Goal: Communication & Community: Answer question/provide support

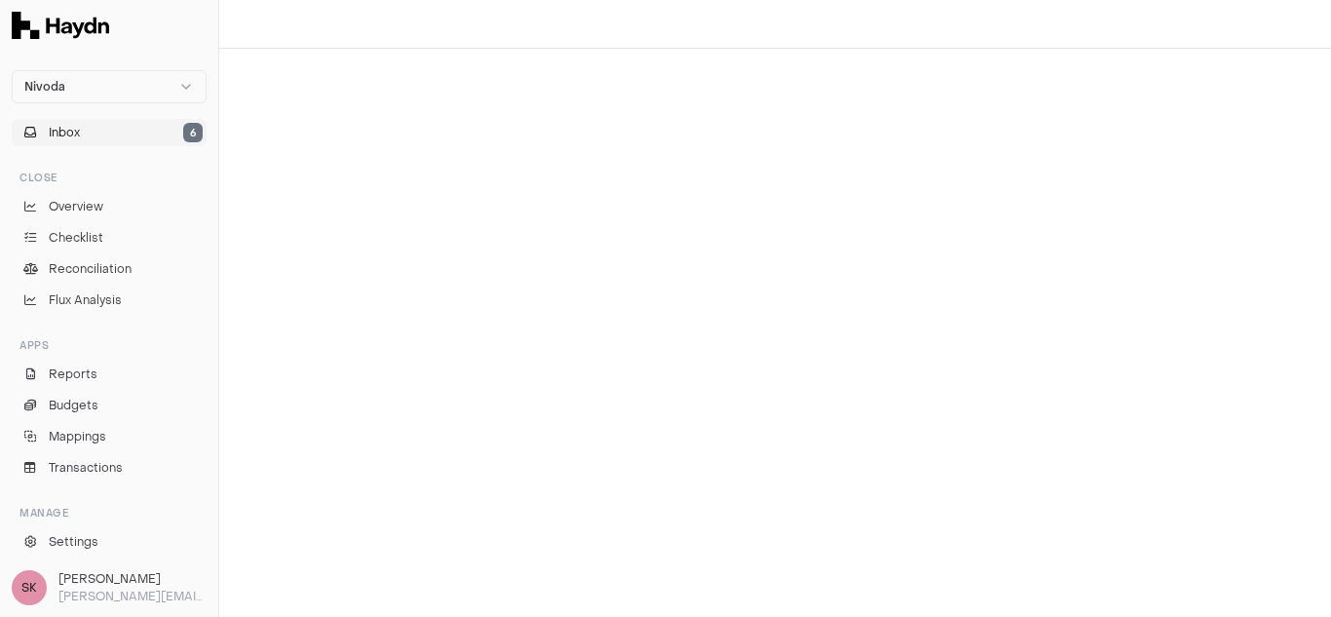
click at [82, 133] on button "Inbox 6" at bounding box center [109, 132] width 195 height 27
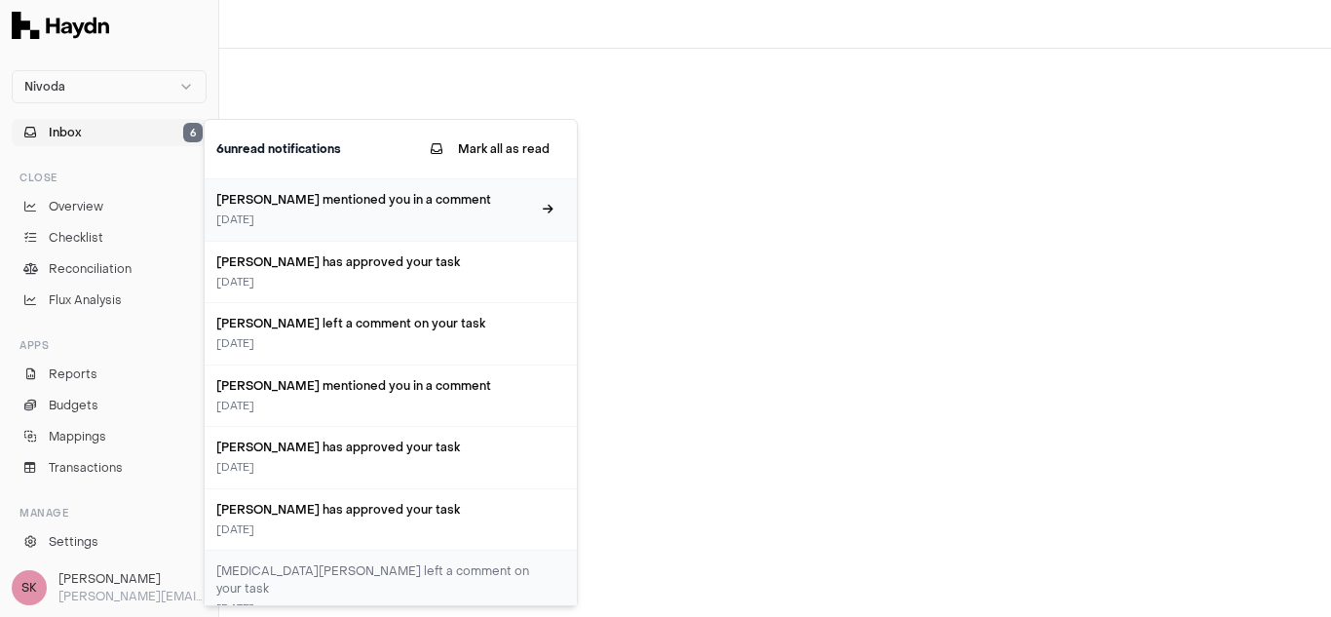
click at [382, 202] on h3 "[PERSON_NAME] mentioned you in a comment" at bounding box center [373, 200] width 315 height 18
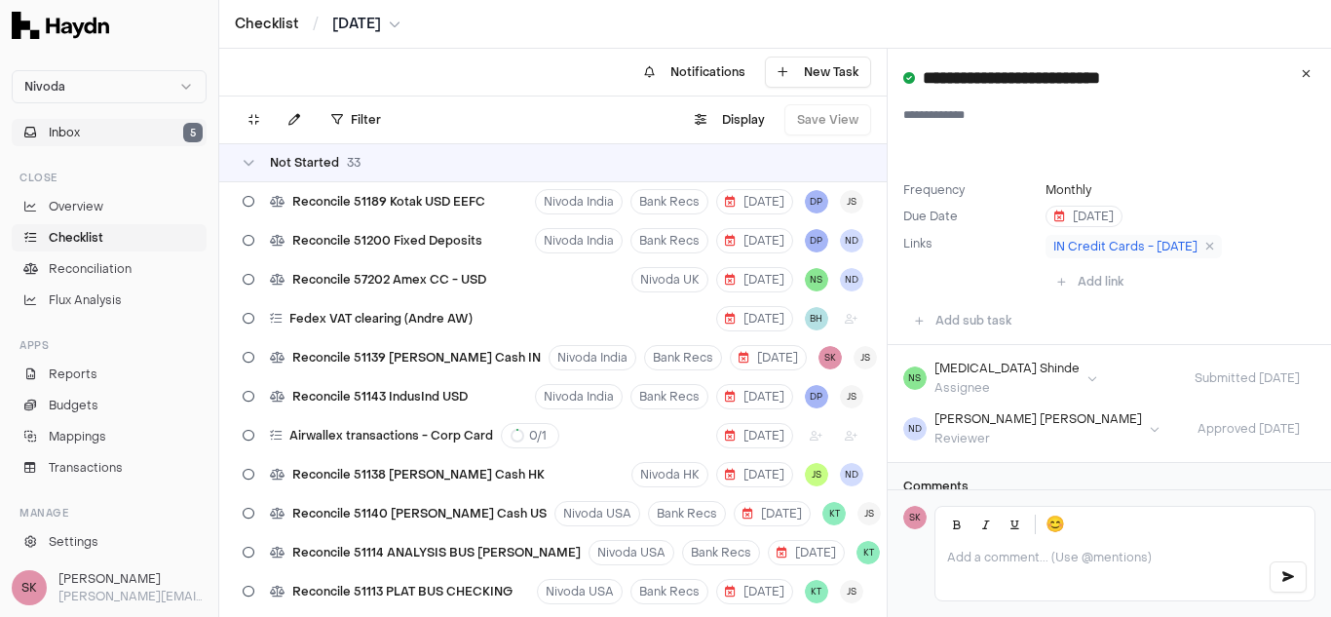
click at [107, 138] on button "Inbox 5" at bounding box center [109, 132] width 195 height 27
click at [93, 134] on button "Inbox 5" at bounding box center [109, 132] width 195 height 27
click at [91, 128] on button "Inbox 5" at bounding box center [109, 132] width 195 height 27
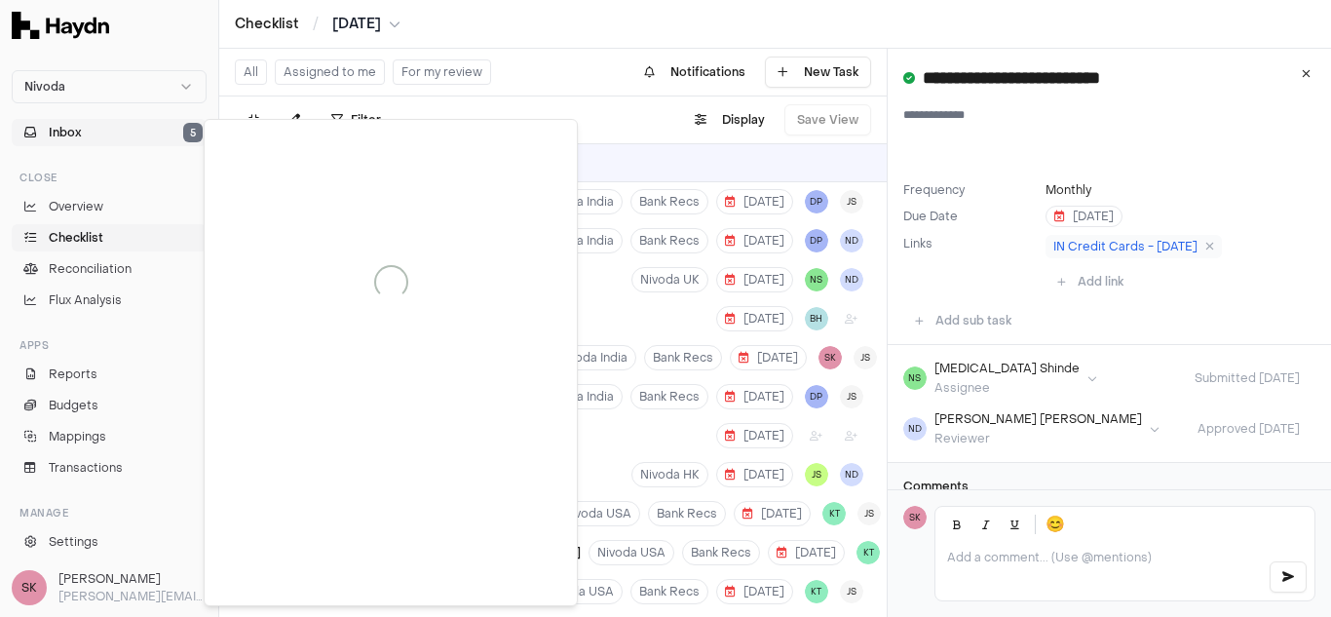
scroll to position [5675, 0]
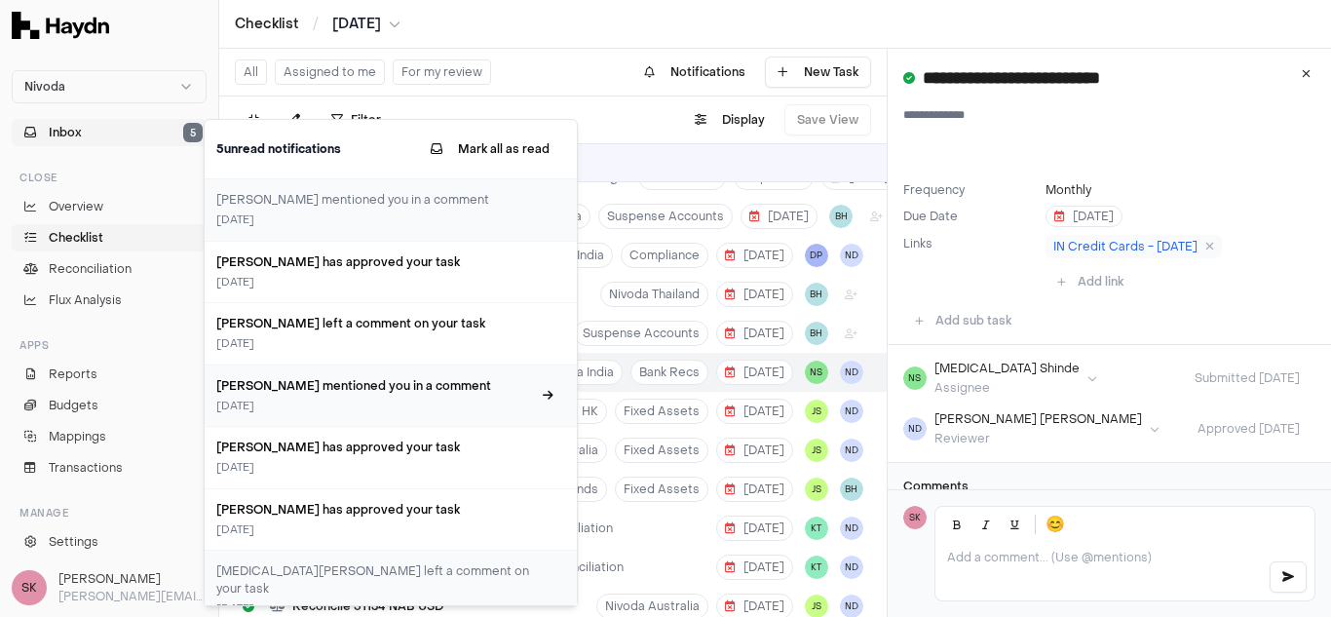
click at [323, 402] on div "[DATE]" at bounding box center [373, 406] width 315 height 17
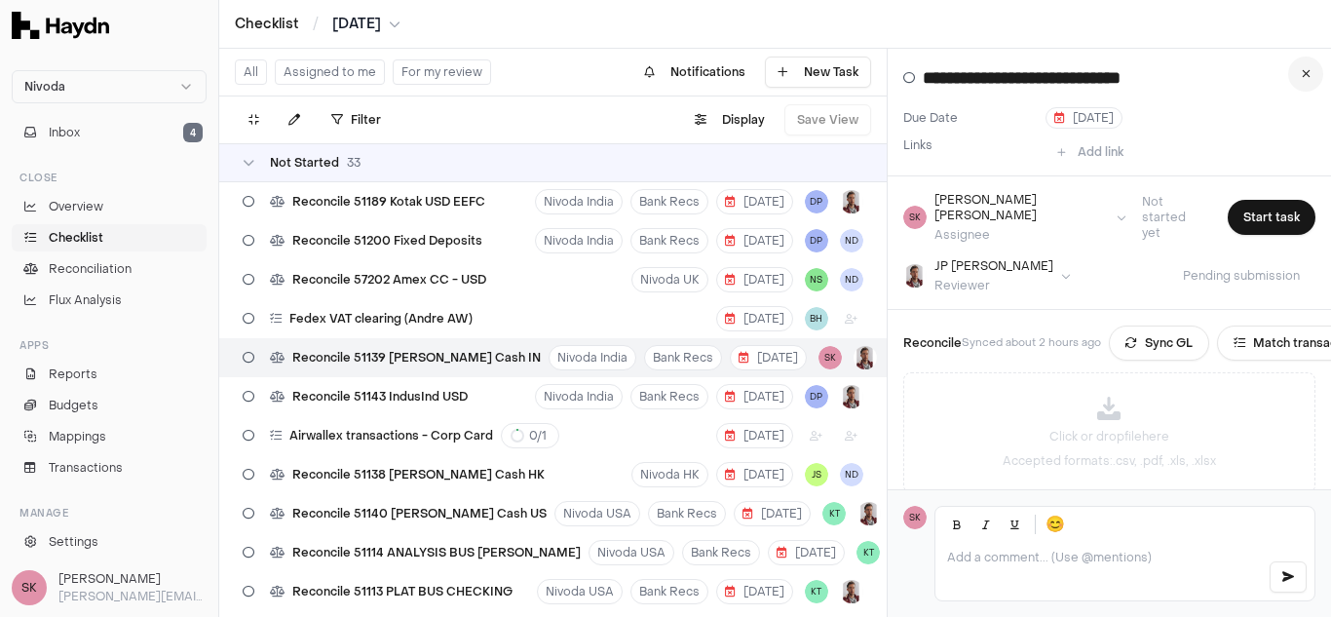
click at [1298, 79] on button at bounding box center [1305, 74] width 35 height 35
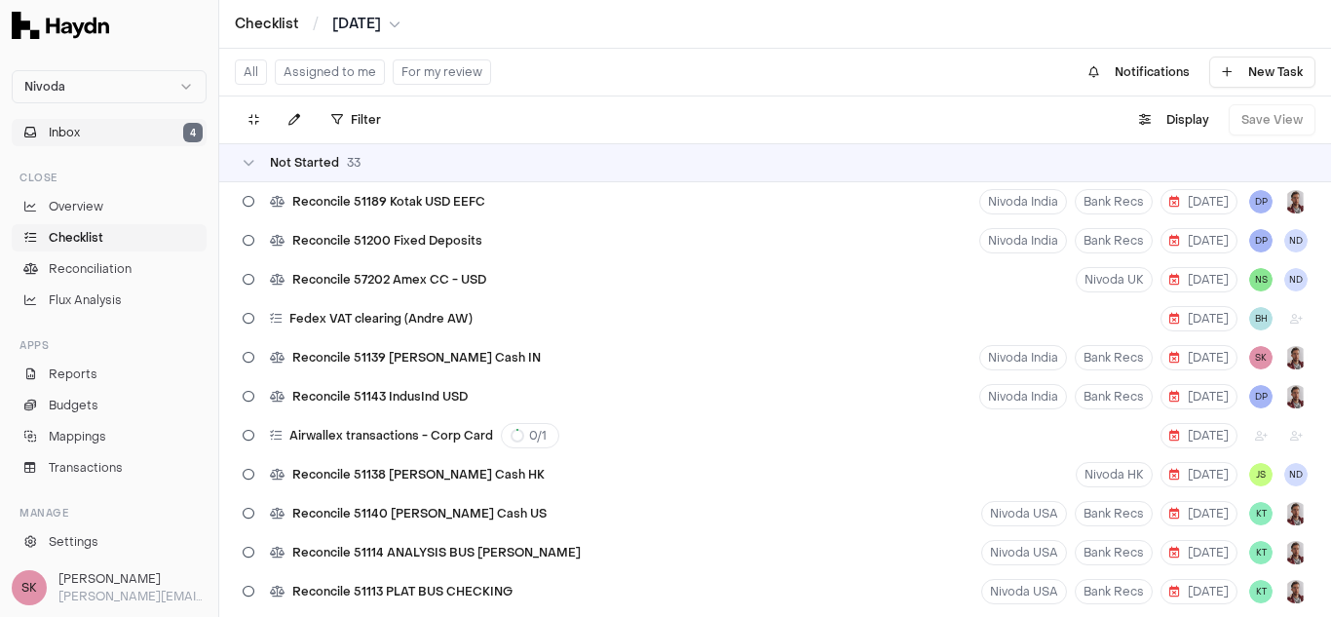
click at [67, 133] on span "Inbox" at bounding box center [64, 133] width 31 height 18
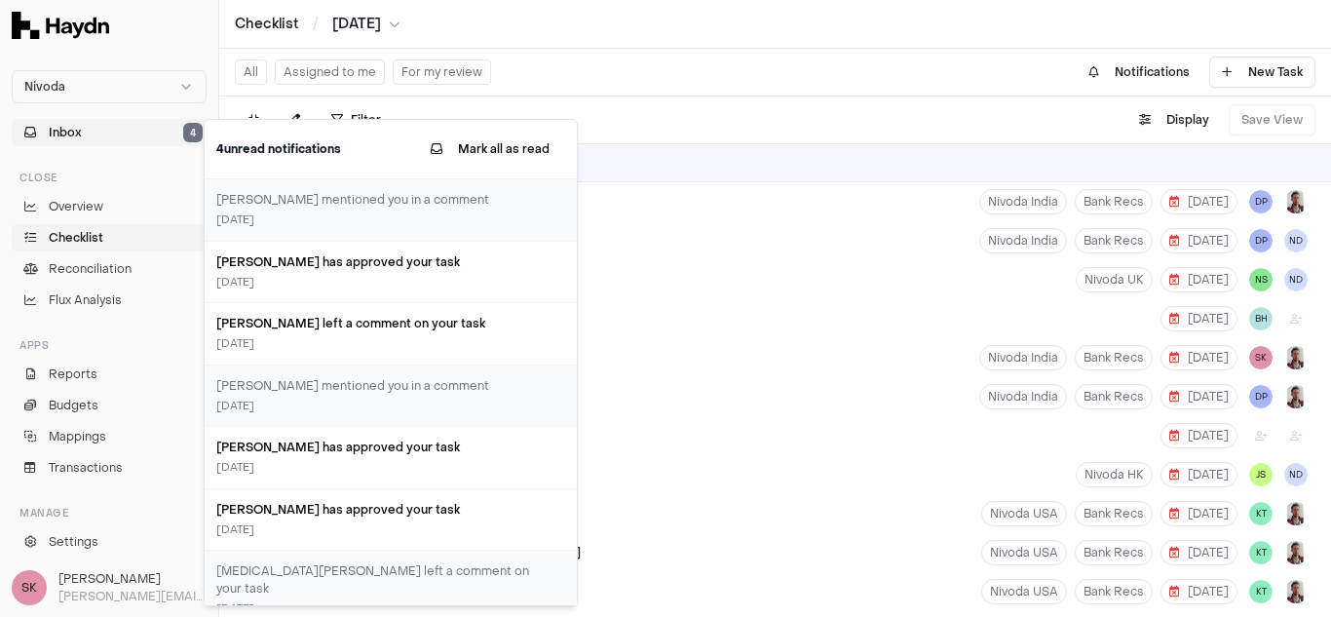
click at [80, 135] on span "Inbox" at bounding box center [65, 133] width 33 height 18
